Goal: Information Seeking & Learning: Learn about a topic

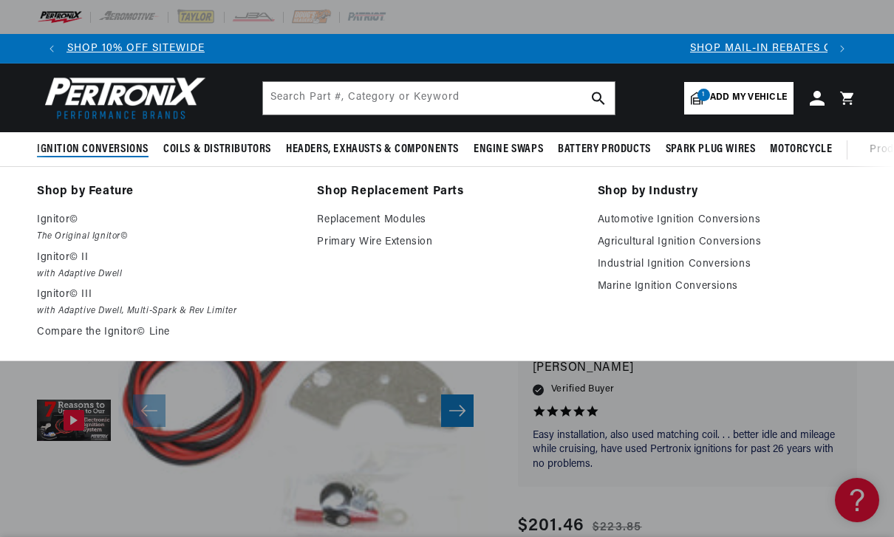
scroll to position [0, 761]
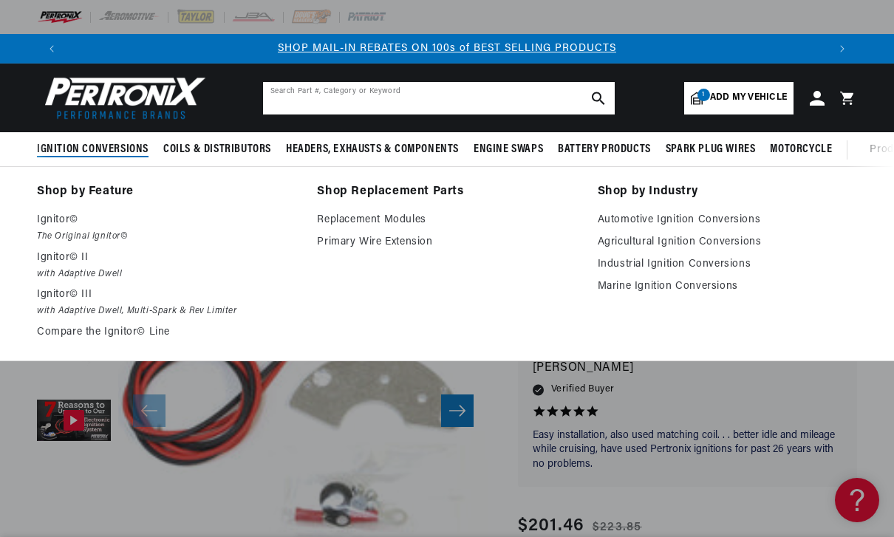
click at [431, 107] on input "text" at bounding box center [439, 98] width 352 height 32
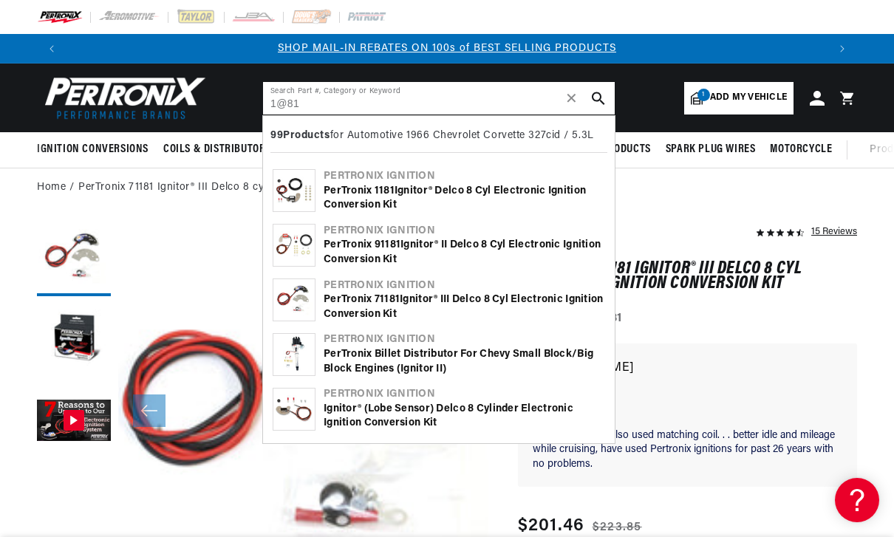
type input "1@81"
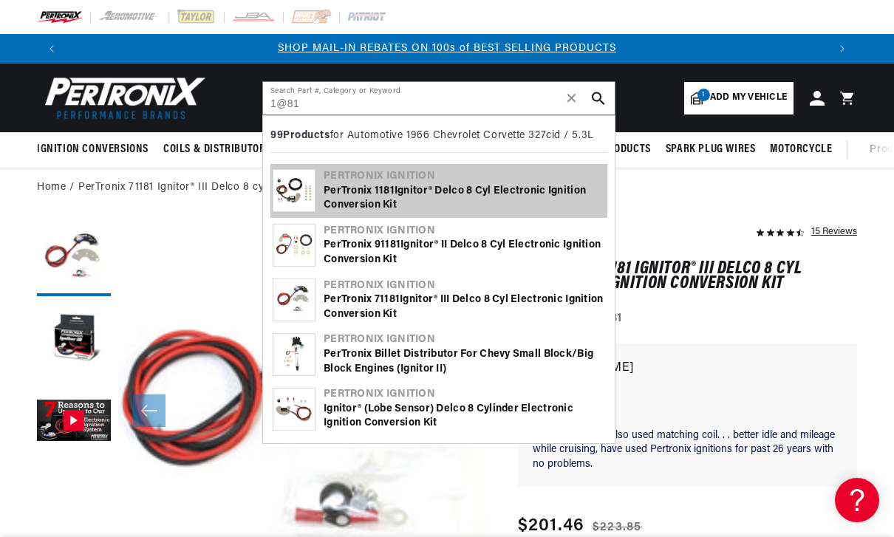
click at [536, 184] on div "PerTronix 11 81 Ignitor® Delco 8 cyl Electronic Ignition Conversion Kit" at bounding box center [463, 198] width 281 height 29
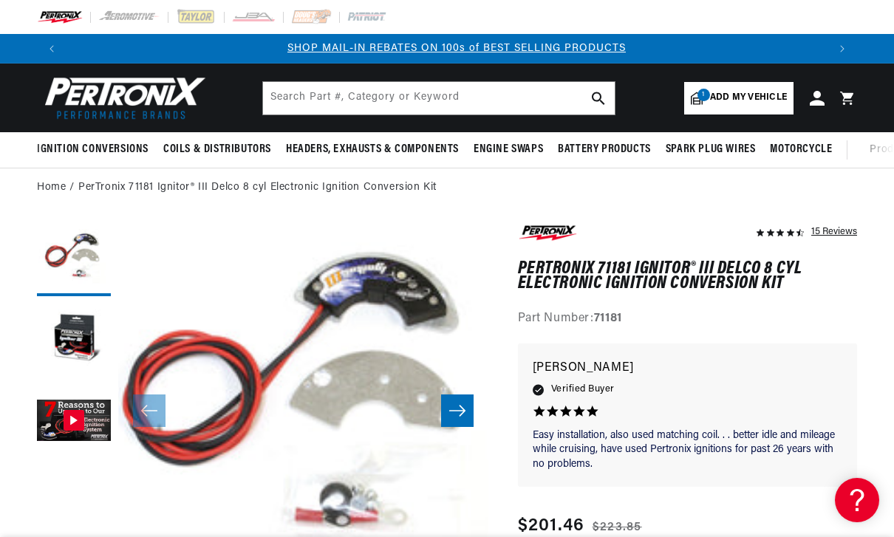
scroll to position [0, 761]
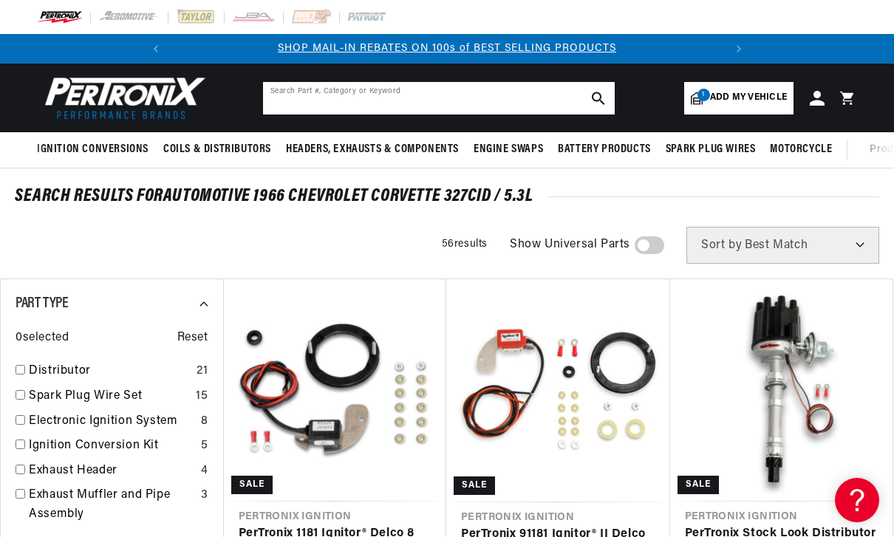
click at [441, 109] on input "text" at bounding box center [439, 98] width 352 height 32
type input "1181"
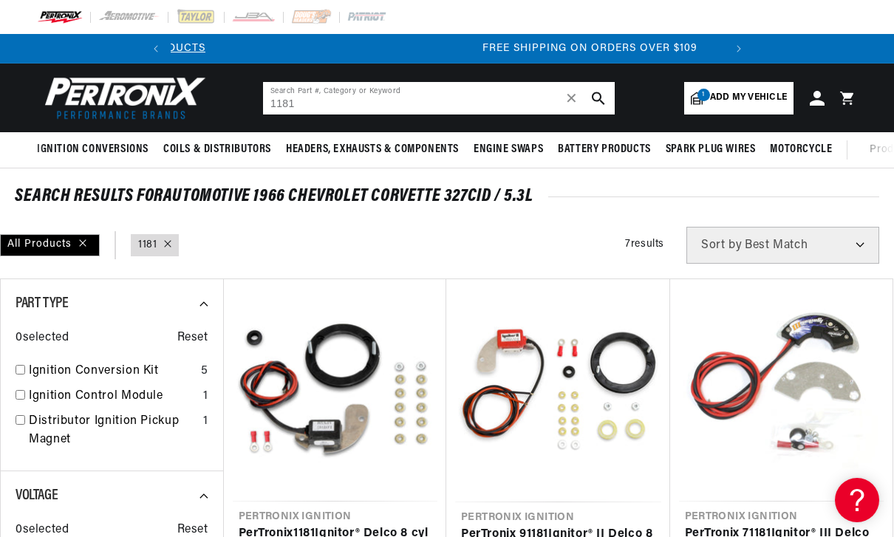
scroll to position [0, 552]
click at [611, 95] on button "search button" at bounding box center [598, 98] width 32 height 32
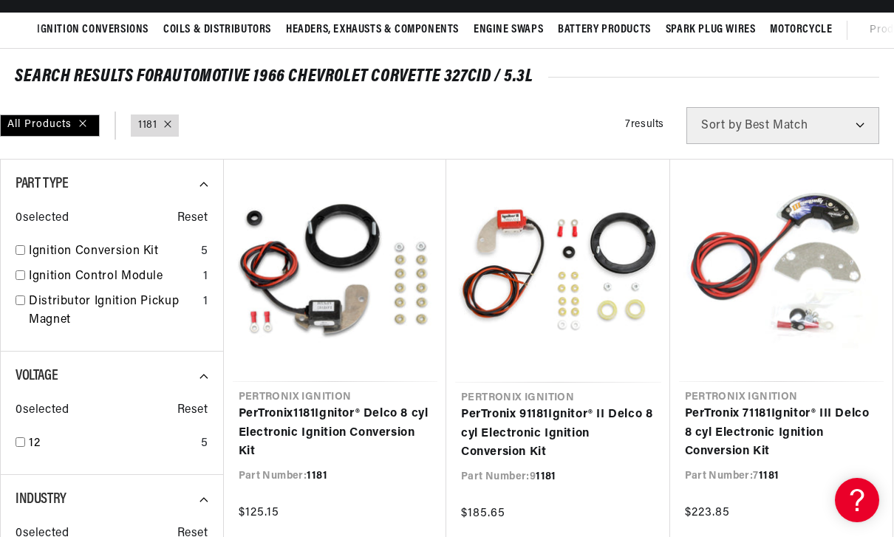
scroll to position [0, 0]
click at [518, 437] on link "PerTronix 9 1181 Ignitor® II Delco 8 cyl Electronic Ignition Conversion Kit" at bounding box center [558, 433] width 194 height 57
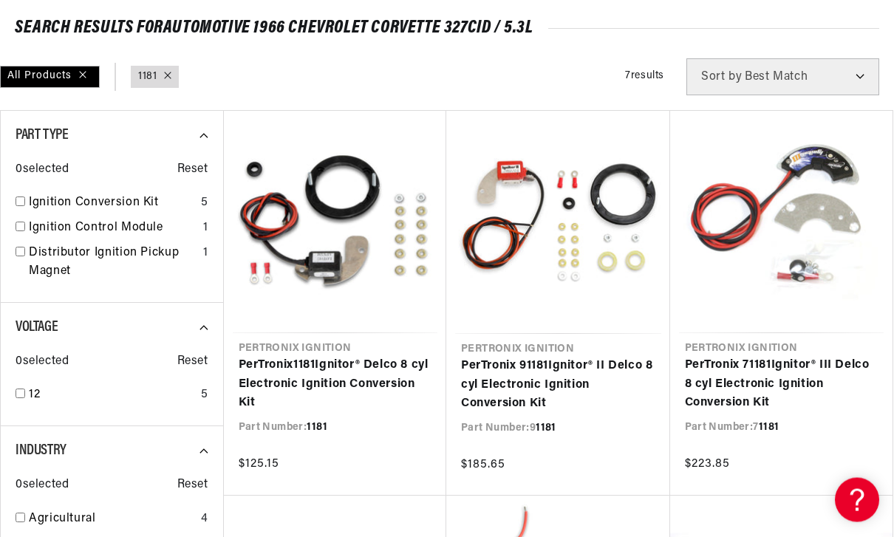
scroll to position [168, 0]
click at [727, 356] on link "PerTronix 7 1181 Ignitor® III Delco 8 cyl Electronic Ignition Conversion Kit" at bounding box center [781, 384] width 193 height 57
click at [545, 386] on link "PerTronix 9 1181 Ignitor® II Delco 8 cyl Electronic Ignition Conversion Kit" at bounding box center [558, 385] width 194 height 57
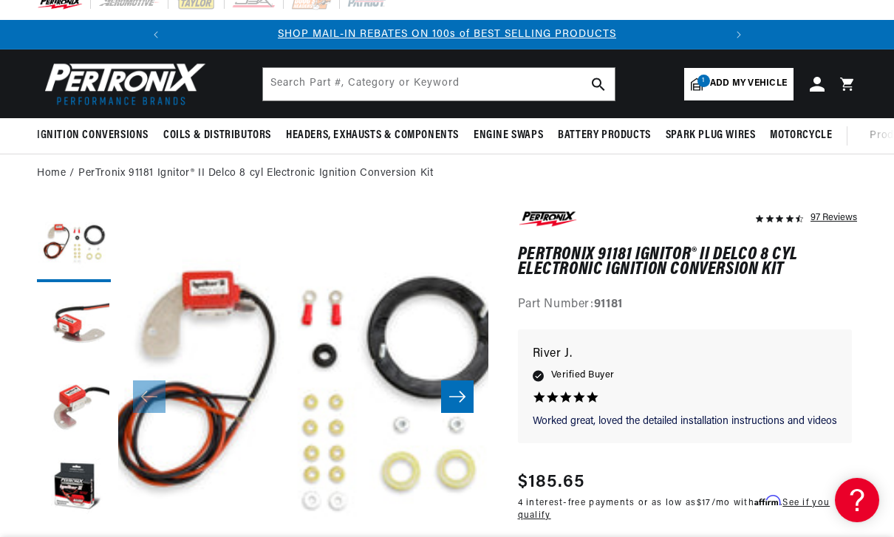
scroll to position [42, 0]
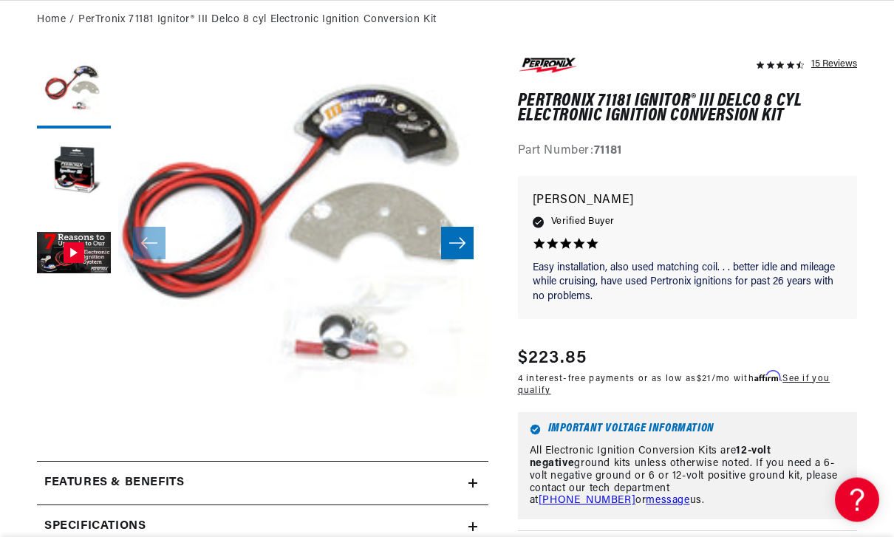
scroll to position [168, 0]
click at [81, 461] on button "Open media 1 in modal" at bounding box center [81, 461] width 0 height 0
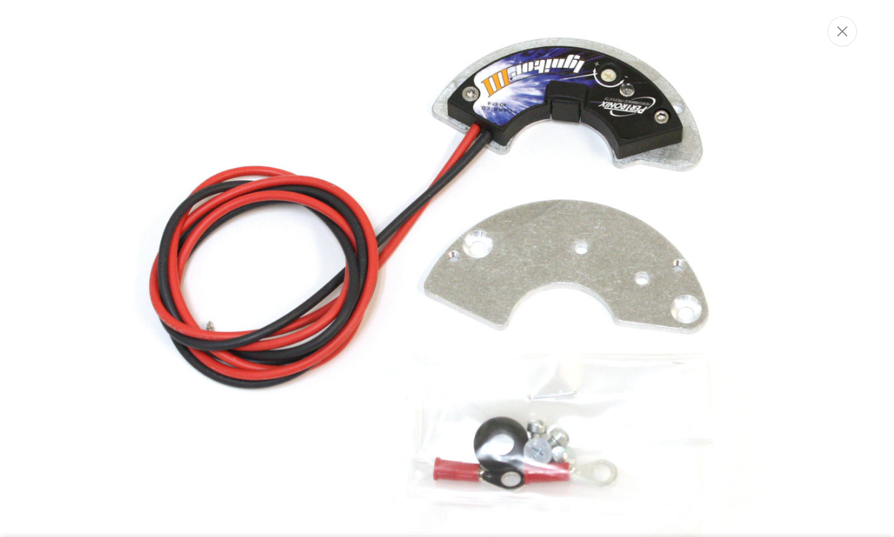
scroll to position [0, 552]
click at [836, 20] on button "Close" at bounding box center [842, 31] width 30 height 30
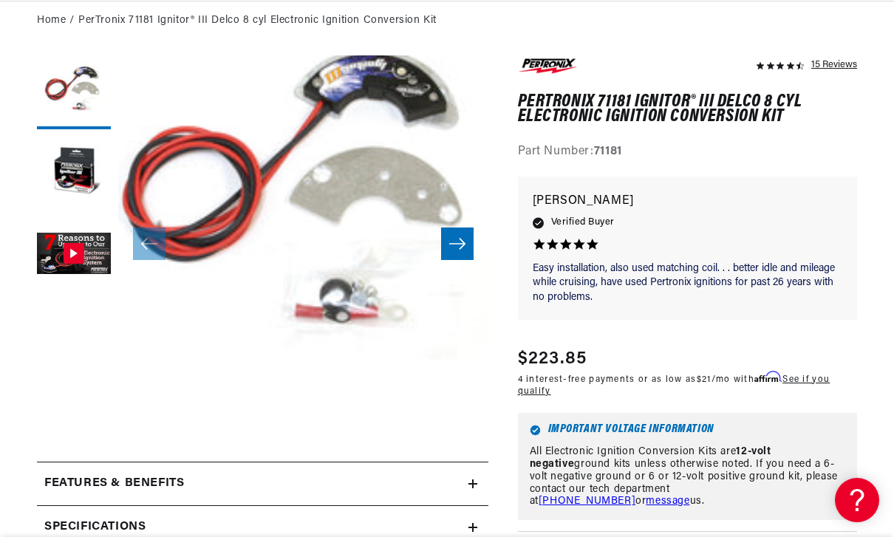
click at [81, 425] on button "Open media 1 in modal" at bounding box center [81, 425] width 0 height 0
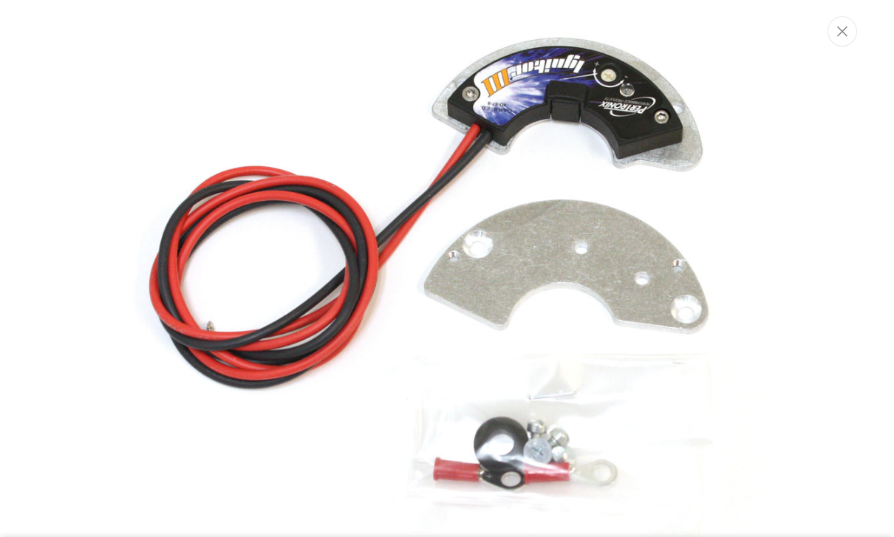
scroll to position [0, 0]
click at [834, 45] on div "Media gallery" at bounding box center [447, 268] width 894 height 537
click at [849, 33] on button "Close" at bounding box center [842, 31] width 30 height 30
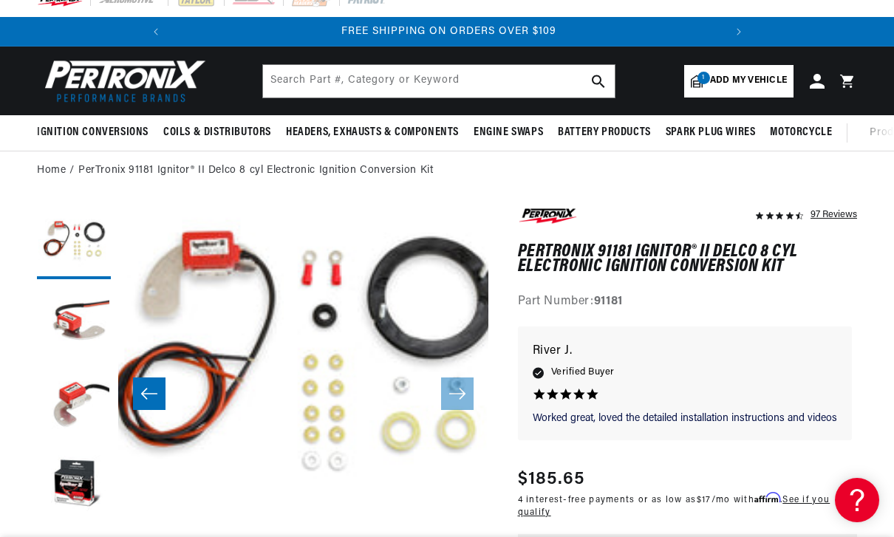
scroll to position [37, 0]
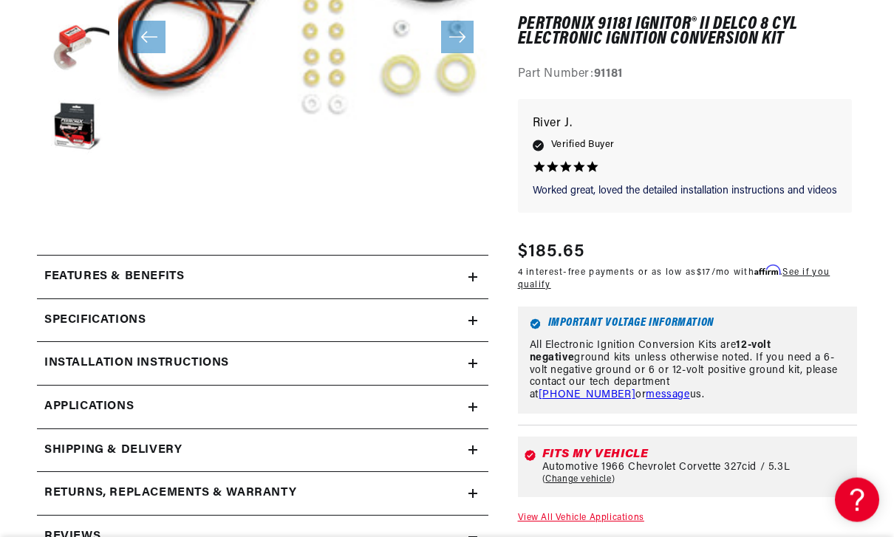
click at [482, 322] on summary "Specifications" at bounding box center [262, 321] width 451 height 43
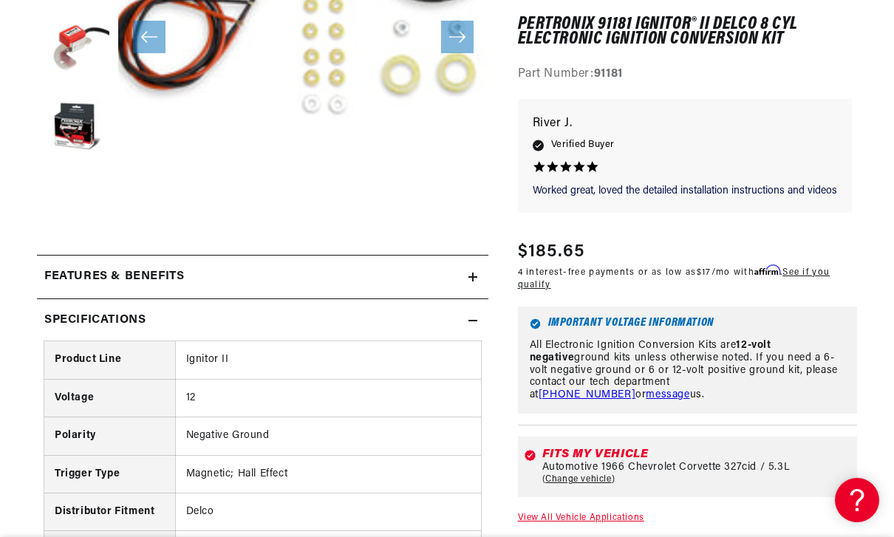
scroll to position [0, 0]
click at [472, 321] on icon at bounding box center [472, 321] width 9 height 0
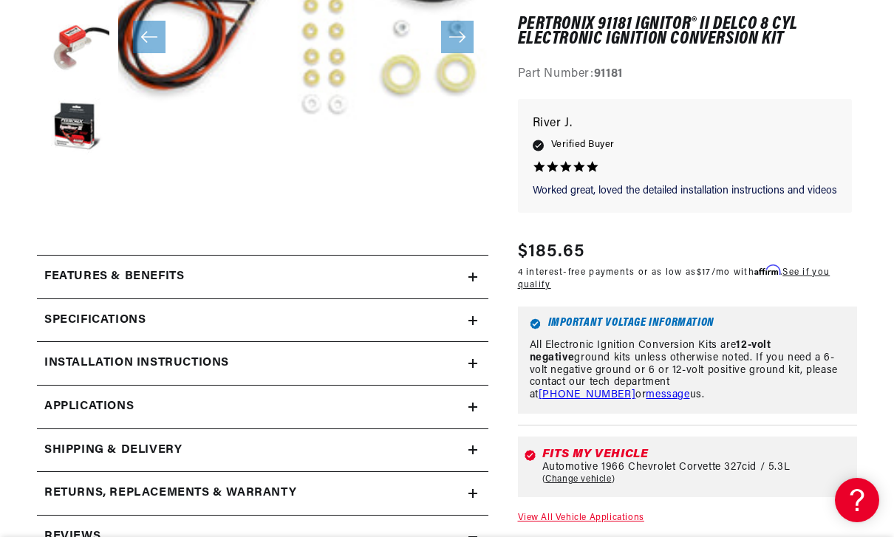
scroll to position [0, 552]
